Goal: Information Seeking & Learning: Learn about a topic

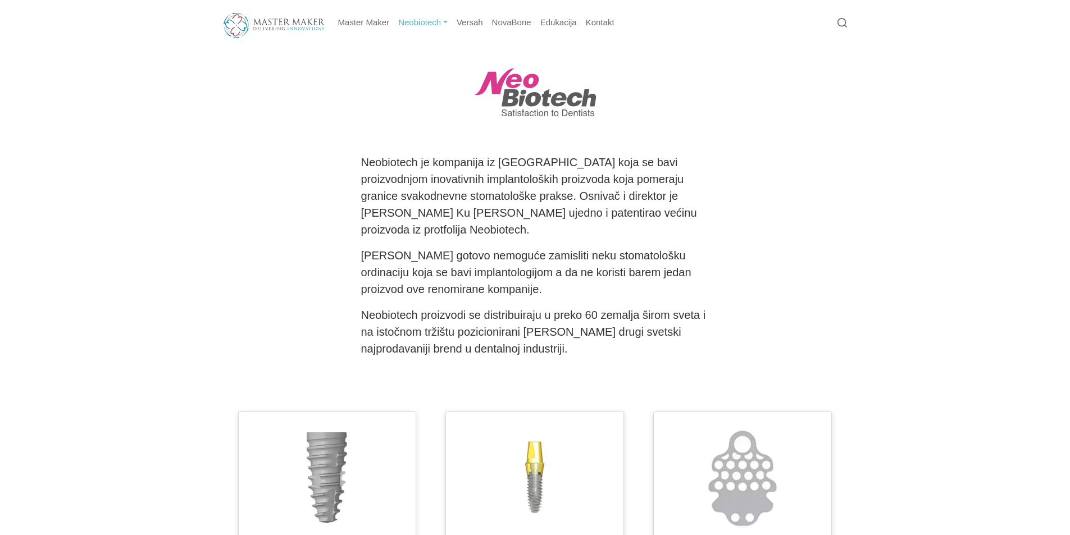
click at [425, 24] on link "Neobiotech" at bounding box center [423, 23] width 58 height 22
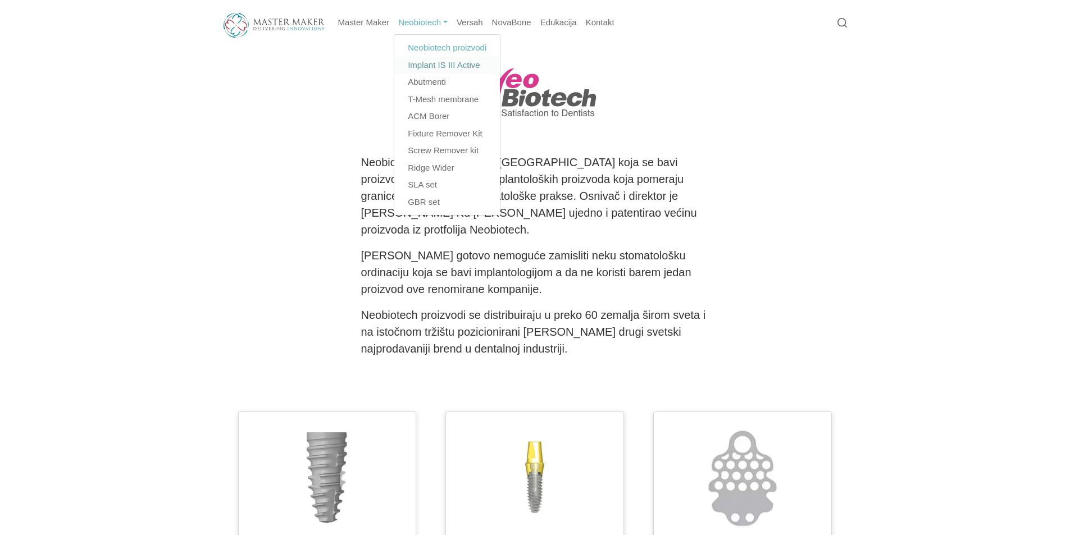
click at [438, 64] on link "Implant IS III Active" at bounding box center [447, 65] width 106 height 17
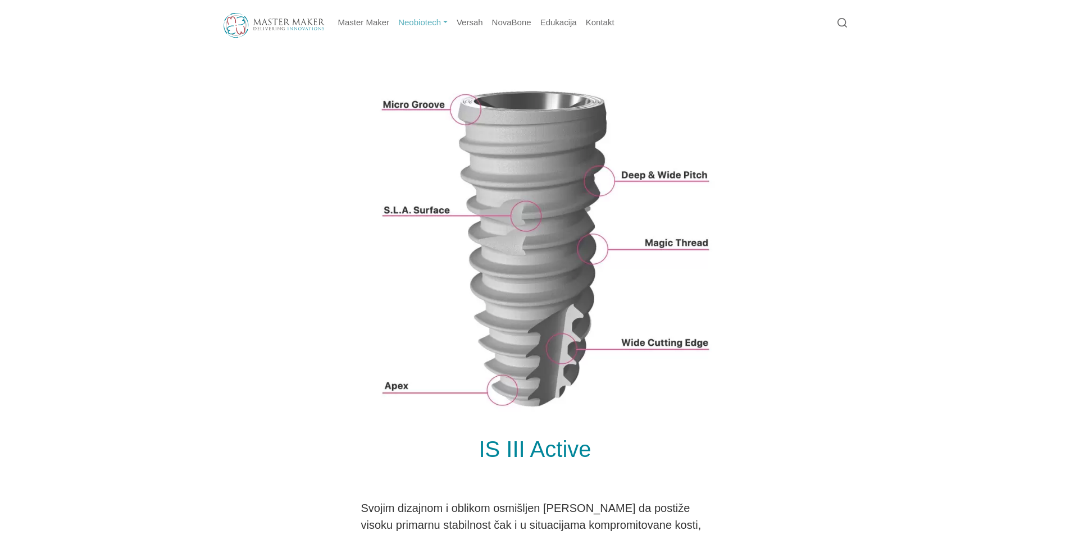
click at [443, 22] on link "Neobiotech" at bounding box center [423, 23] width 58 height 22
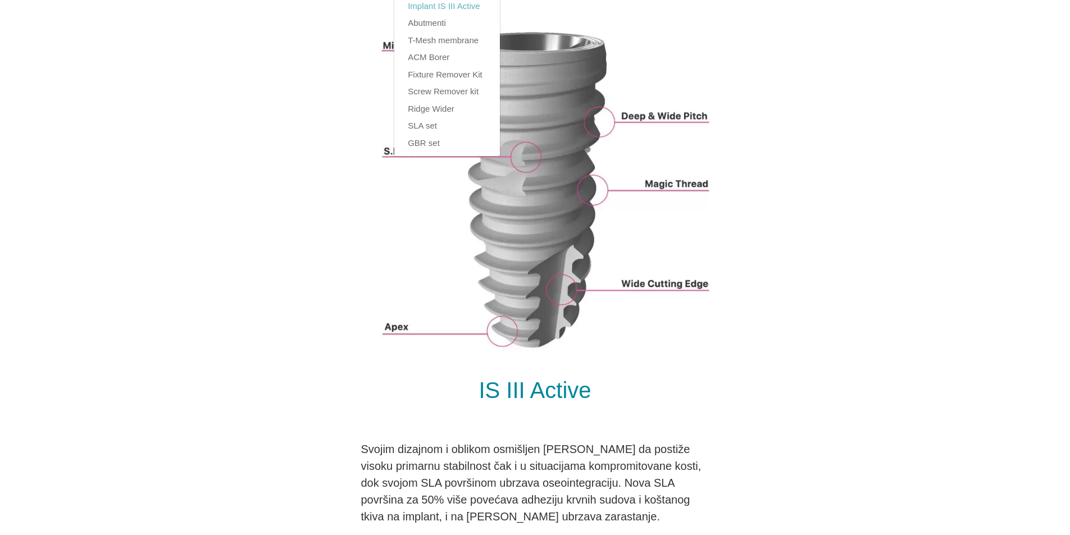
scroll to position [56, 0]
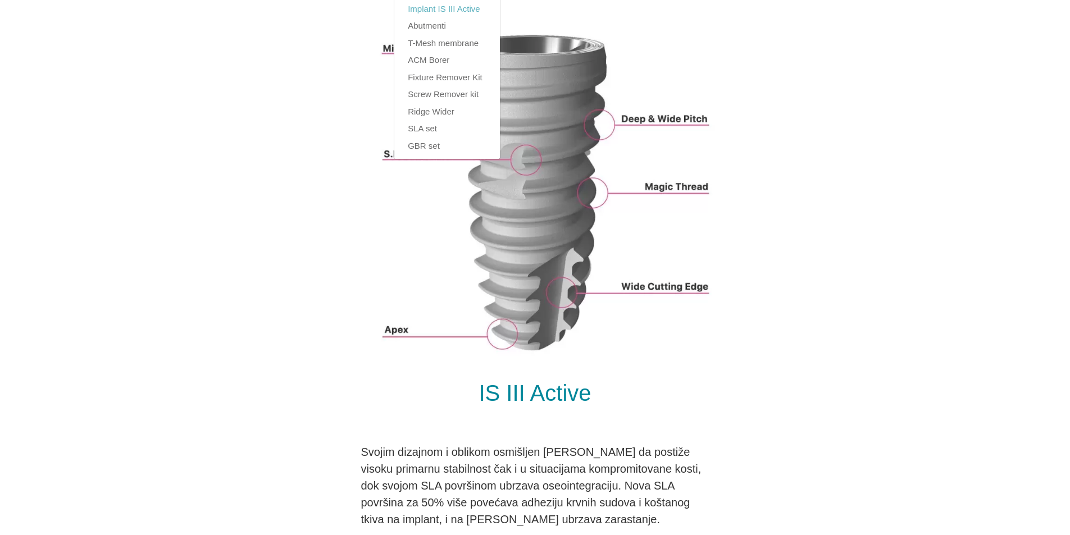
click at [823, 129] on div at bounding box center [535, 191] width 612 height 360
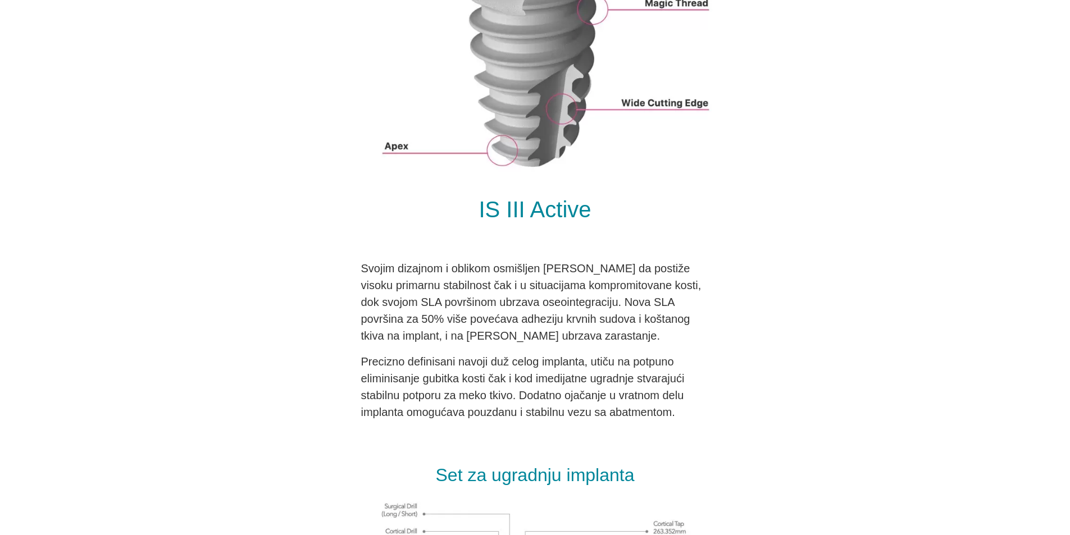
scroll to position [0, 0]
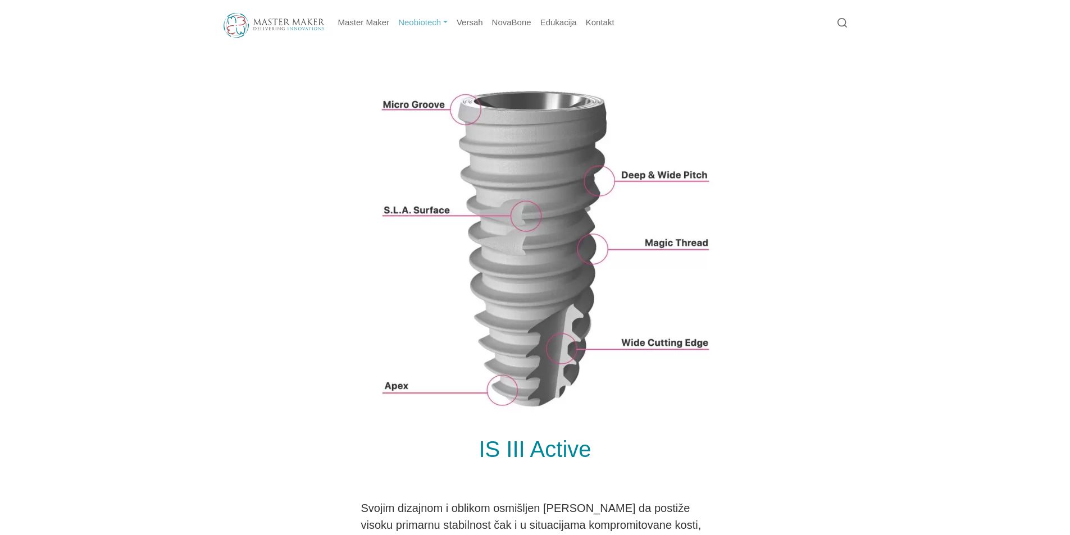
click at [430, 20] on link "Neobiotech" at bounding box center [423, 23] width 58 height 22
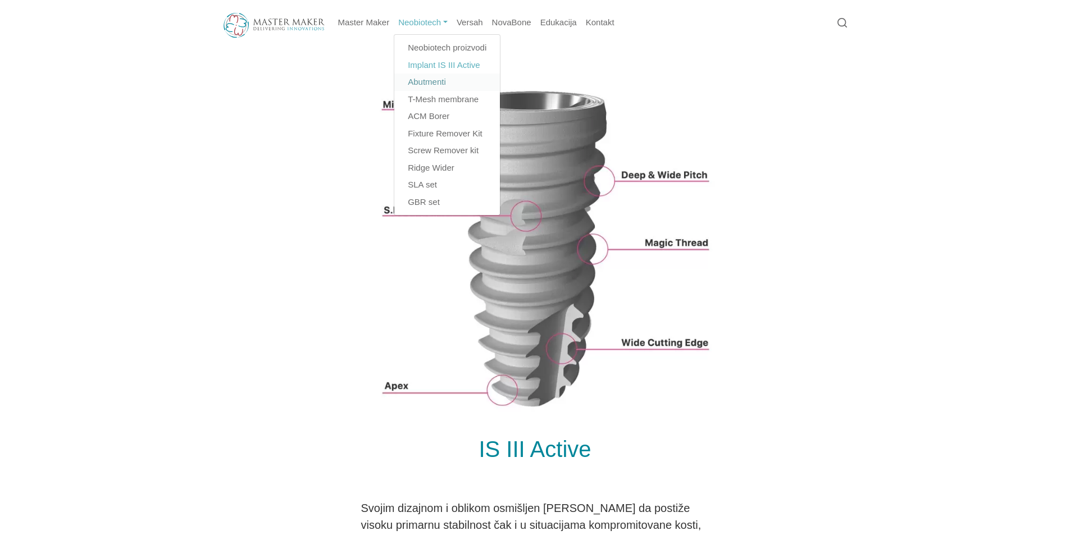
click at [432, 83] on link "Abutmenti" at bounding box center [447, 82] width 106 height 17
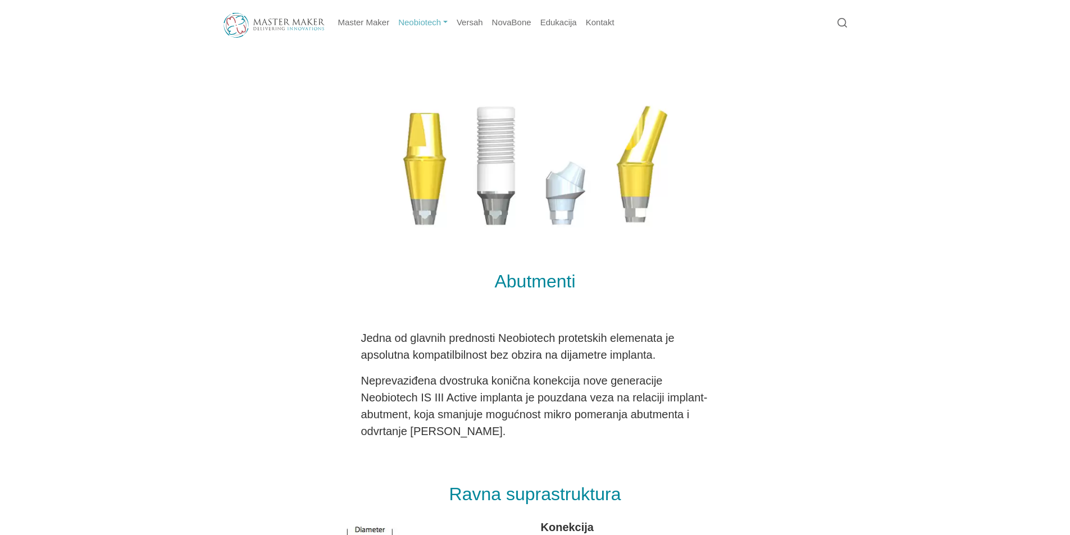
click at [430, 25] on link "Neobiotech" at bounding box center [423, 23] width 58 height 22
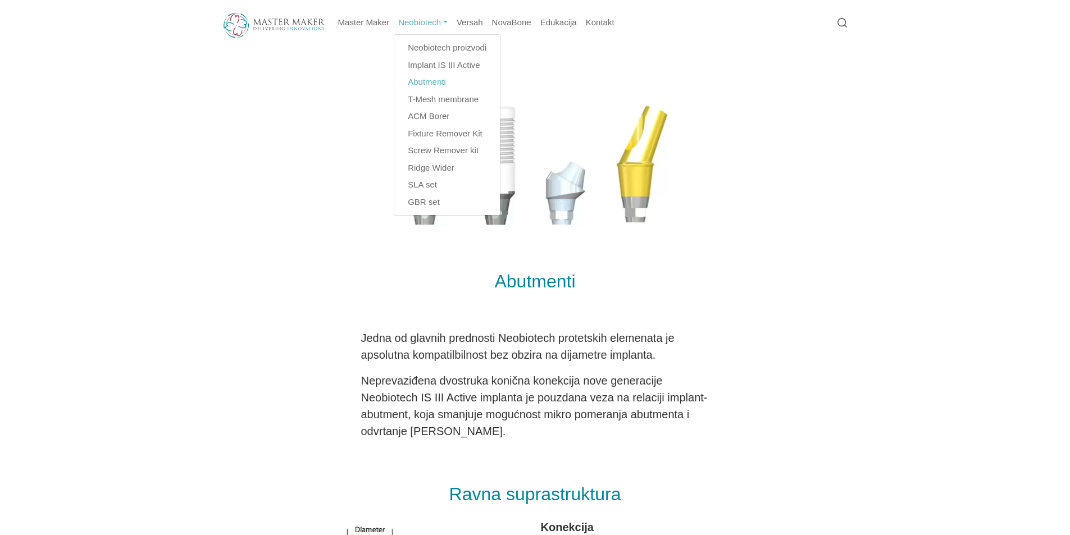
click at [735, 225] on div at bounding box center [535, 164] width 612 height 194
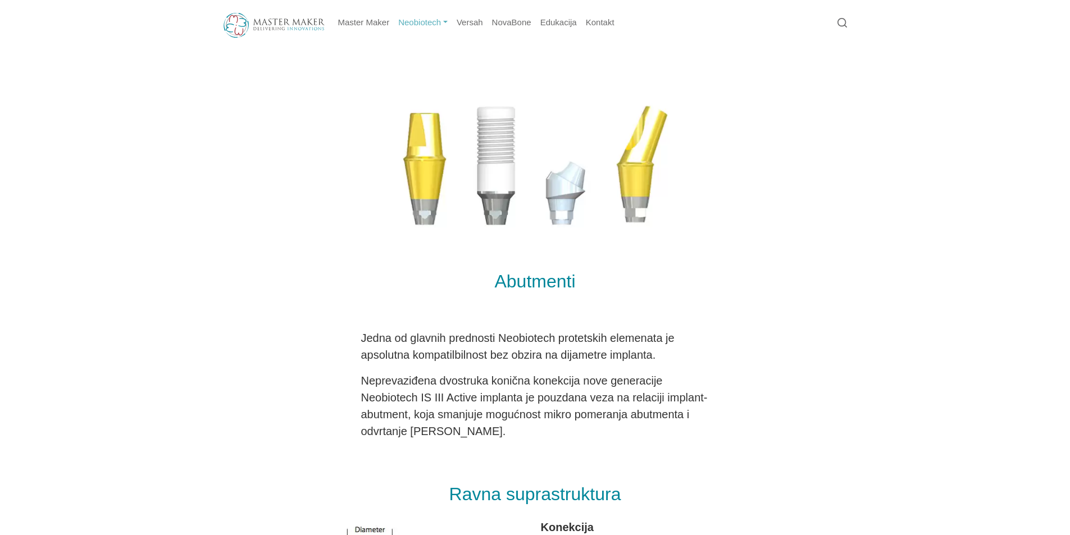
click at [412, 20] on link "Neobiotech" at bounding box center [423, 23] width 58 height 22
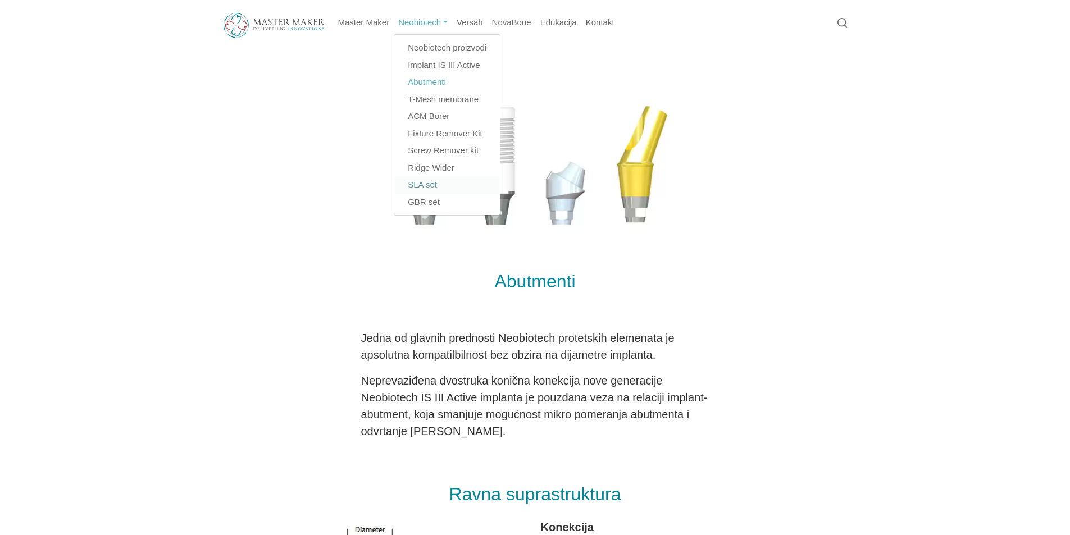
click at [425, 184] on link "SLA set" at bounding box center [447, 184] width 106 height 17
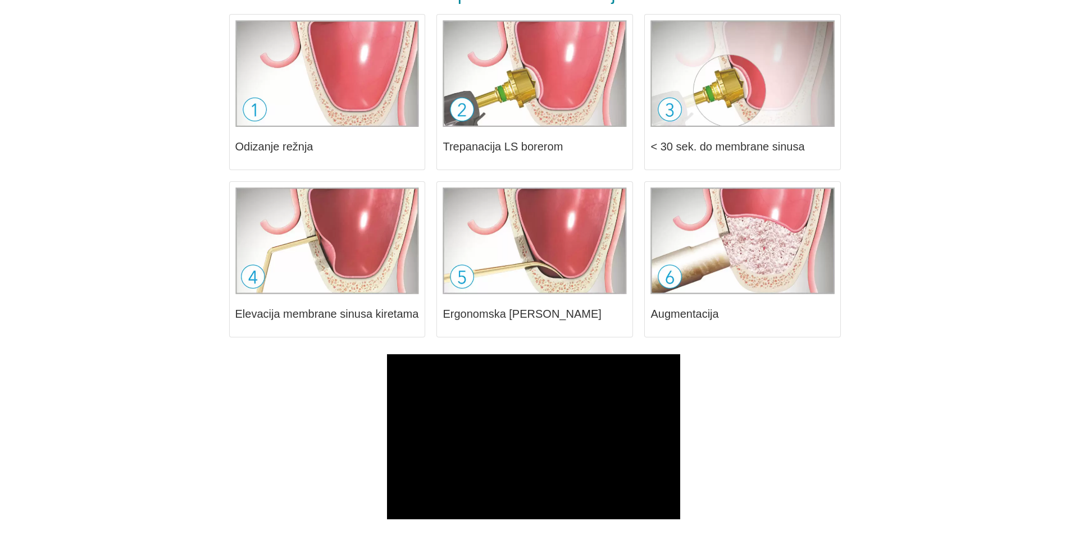
scroll to position [955, 0]
